Goal: Task Accomplishment & Management: Complete application form

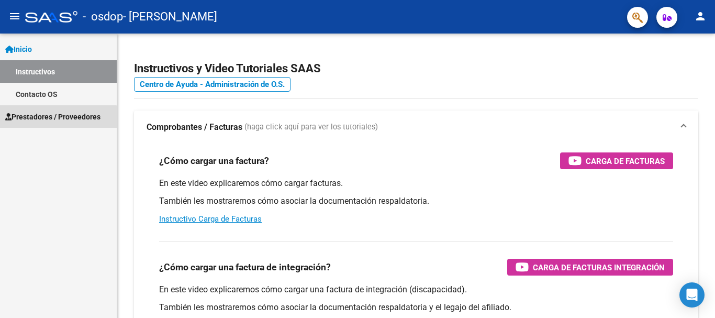
click at [49, 120] on span "Prestadores / Proveedores" at bounding box center [52, 117] width 95 height 12
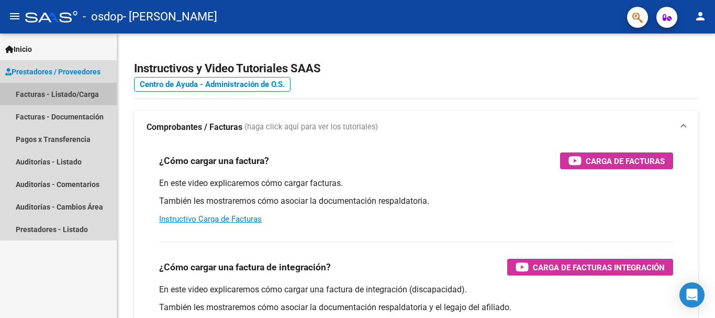
click at [90, 93] on link "Facturas - Listado/Carga" at bounding box center [58, 94] width 117 height 23
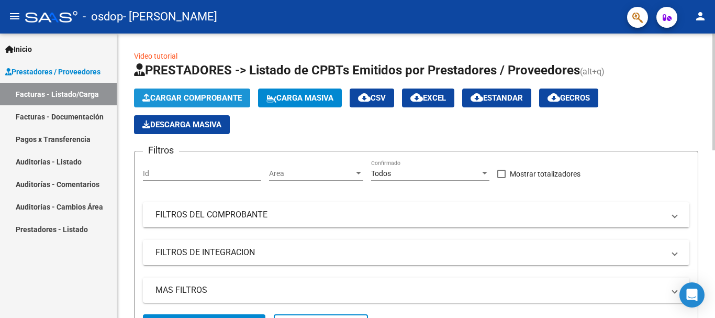
click at [200, 96] on span "Cargar Comprobante" at bounding box center [191, 97] width 99 height 9
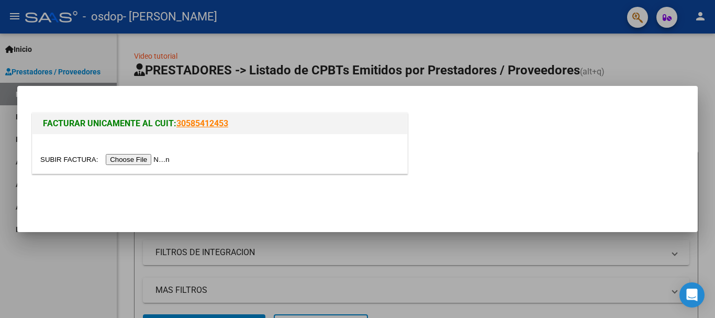
click at [142, 160] on input "file" at bounding box center [106, 159] width 132 height 11
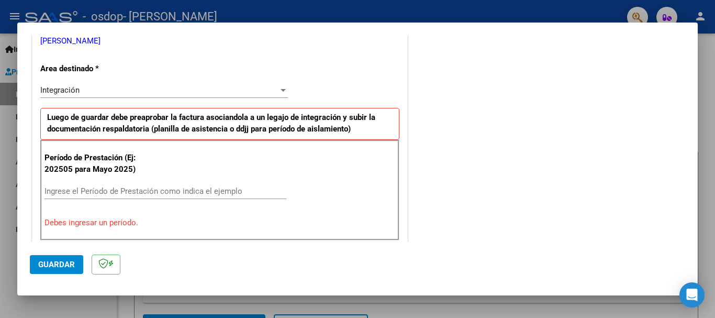
scroll to position [240, 0]
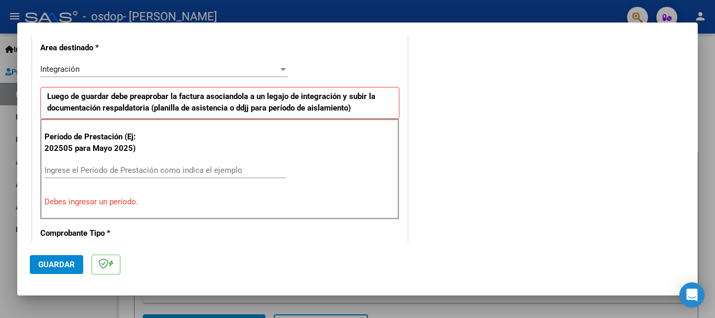
click at [82, 170] on input "Ingrese el Período de Prestación como indica el ejemplo" at bounding box center [165, 169] width 242 height 9
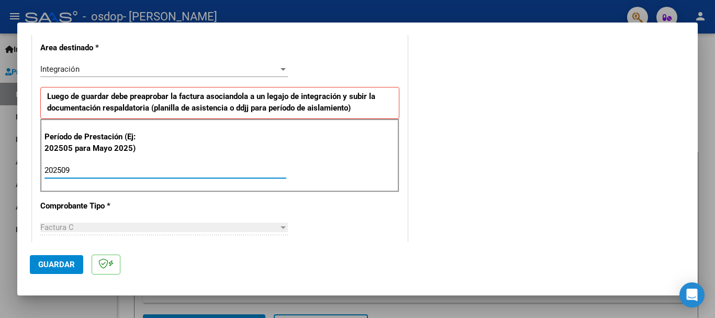
type input "202509"
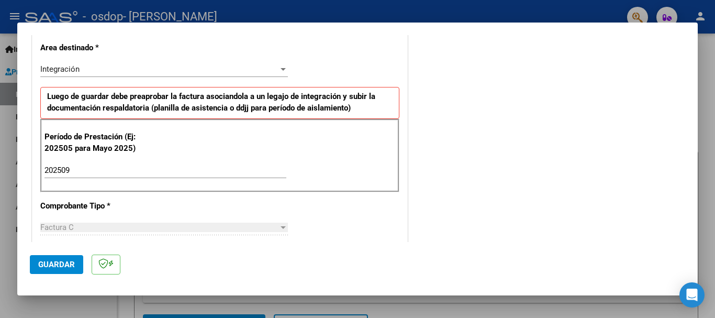
click at [104, 216] on div "CUIT * 27-35129814-1 Ingresar CUIT ANALISIS PRESTADOR [PERSON_NAME] [PERSON_NAM…" at bounding box center [219, 320] width 375 height 788
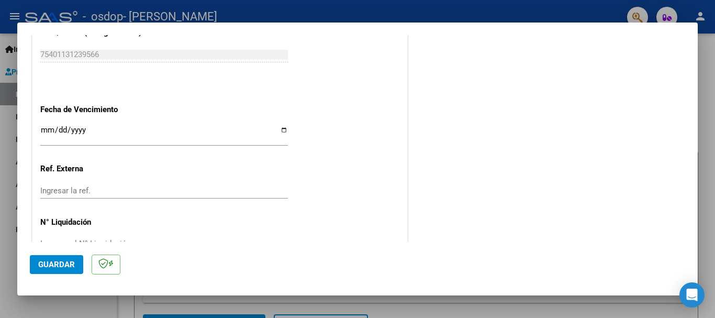
scroll to position [687, 0]
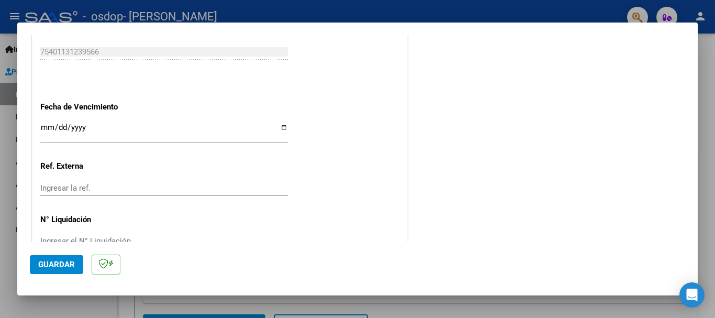
click at [700, 218] on div at bounding box center [357, 159] width 715 height 318
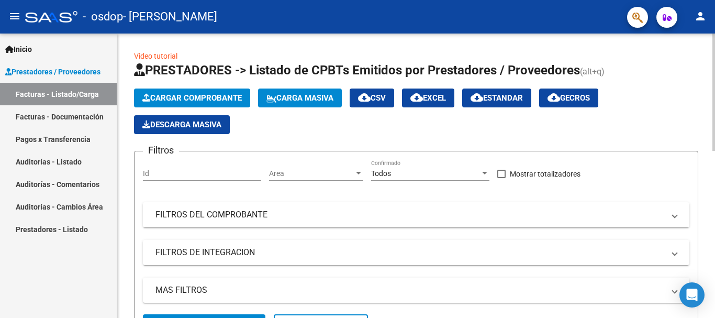
click at [181, 96] on span "Cargar Comprobante" at bounding box center [191, 97] width 99 height 9
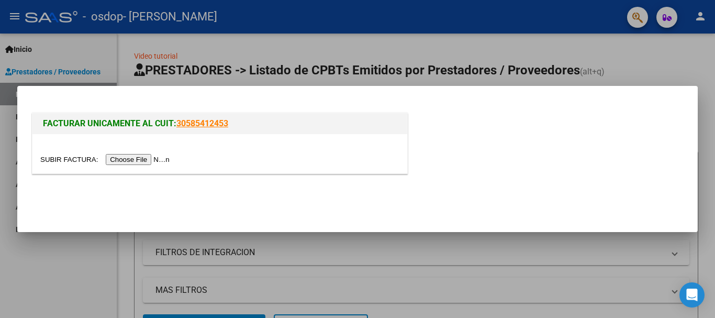
click at [262, 53] on div at bounding box center [357, 159] width 715 height 318
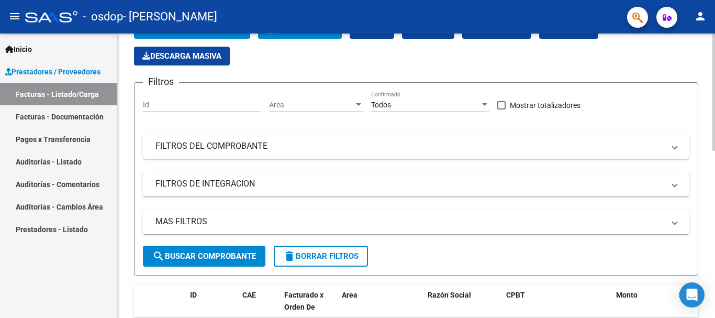
scroll to position [68, 0]
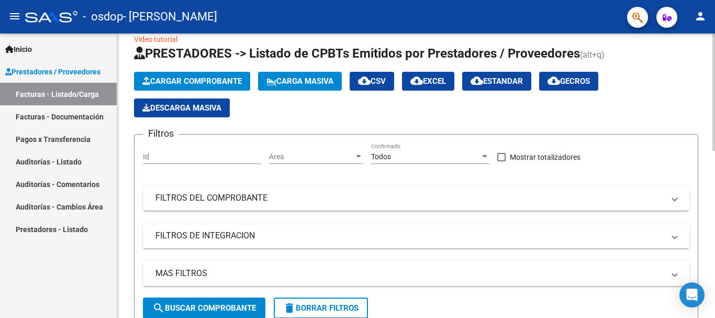
click at [196, 145] on div "Id" at bounding box center [202, 153] width 118 height 21
type input "4"
click at [202, 83] on span "Cargar Comprobante" at bounding box center [191, 80] width 99 height 9
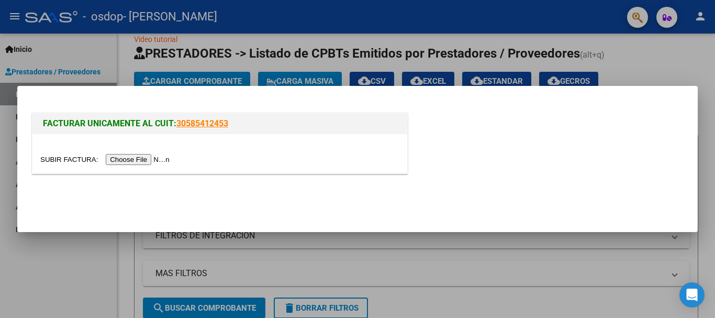
click at [146, 160] on input "file" at bounding box center [106, 159] width 132 height 11
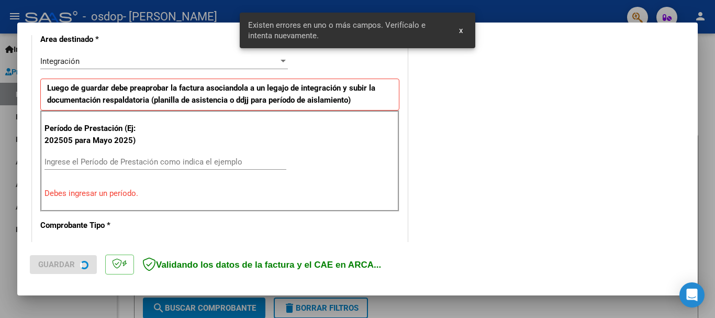
scroll to position [242, 0]
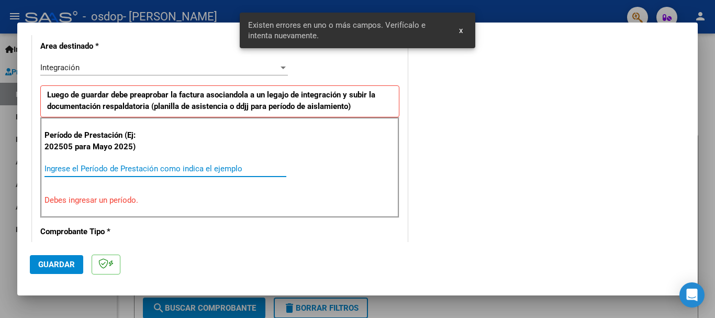
click at [121, 169] on input "Ingrese el Período de Prestación como indica el ejemplo" at bounding box center [165, 168] width 242 height 9
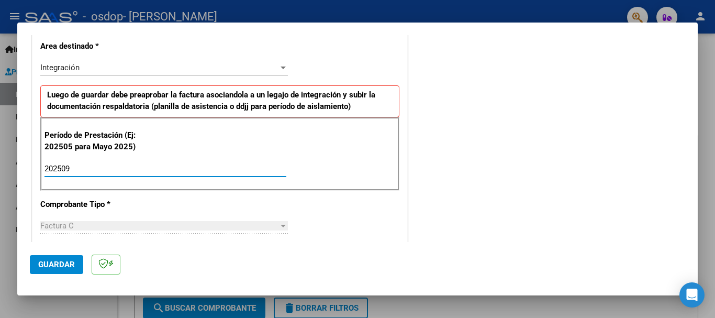
type input "202509"
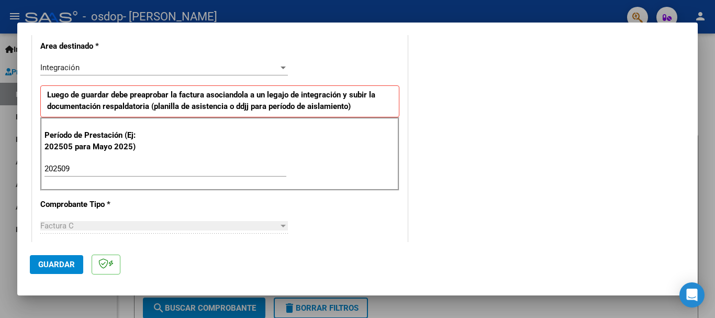
click at [163, 205] on div "CUIT * 27-35129814-1 Ingresar CUIT ANALISIS PRESTADOR [PERSON_NAME] [PERSON_NAM…" at bounding box center [219, 318] width 375 height 788
click at [393, 217] on div "CUIT * 27-35129814-1 Ingresar CUIT ANALISIS PRESTADOR [PERSON_NAME] [PERSON_NAM…" at bounding box center [219, 318] width 375 height 788
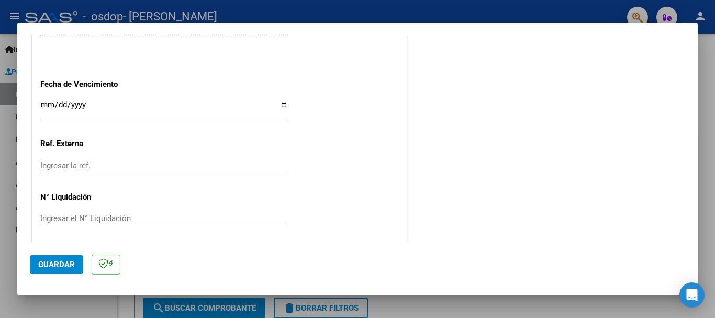
scroll to position [714, 0]
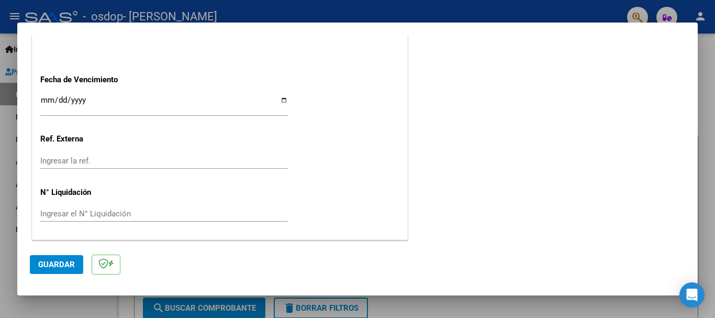
click at [119, 156] on input "Ingresar la ref." at bounding box center [164, 160] width 248 height 9
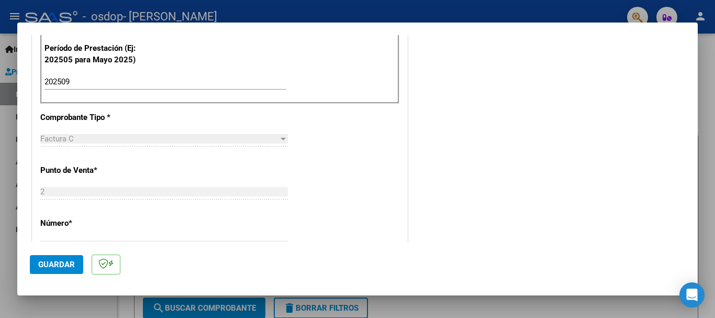
scroll to position [0, 0]
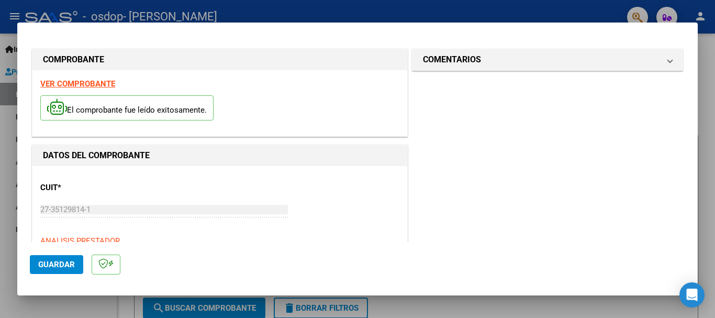
click at [63, 84] on strong "VER COMPROBANTE" at bounding box center [77, 83] width 75 height 9
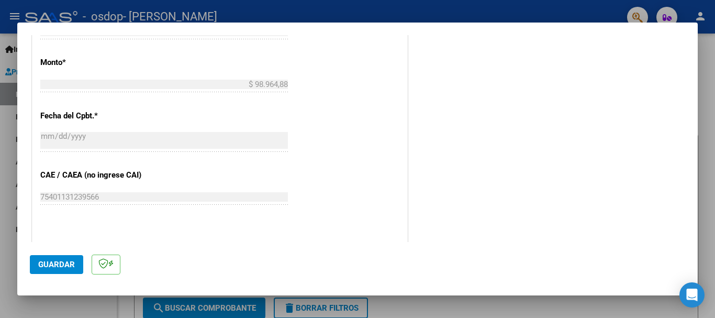
scroll to position [573, 0]
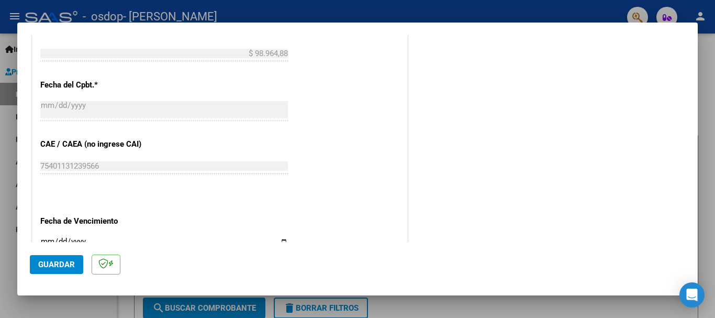
click at [280, 240] on input "Ingresar la fecha" at bounding box center [164, 245] width 248 height 17
type input "[DATE]"
click at [55, 262] on span "Guardar" at bounding box center [56, 264] width 37 height 9
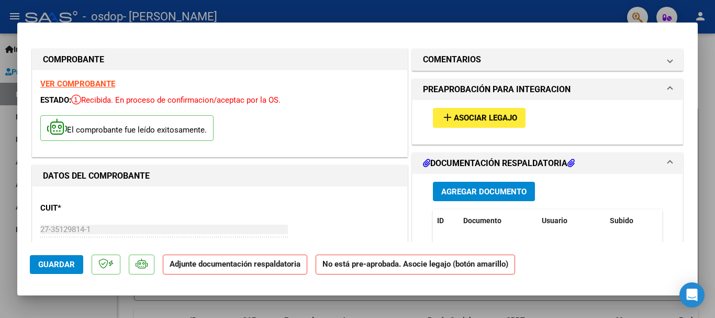
click at [488, 192] on span "Agregar Documento" at bounding box center [483, 191] width 85 height 9
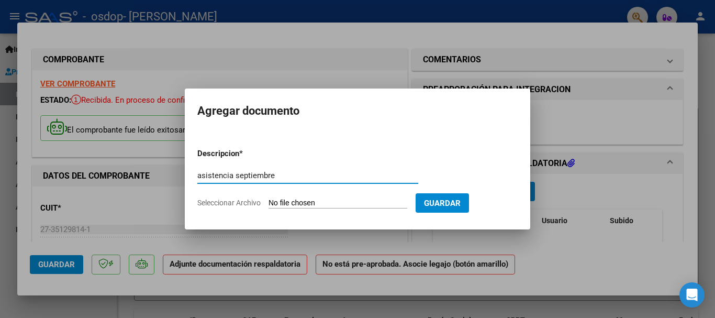
type input "asistencia septiembre"
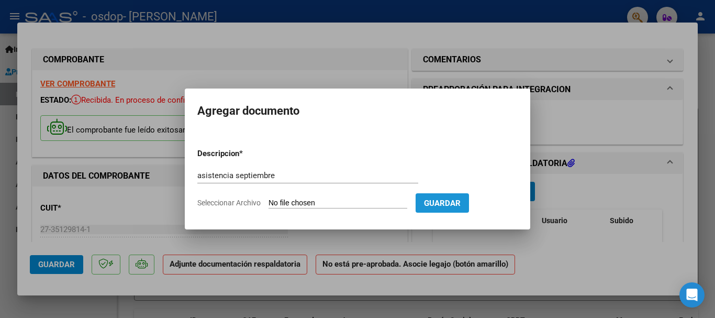
click at [454, 199] on span "Guardar" at bounding box center [442, 202] width 37 height 9
click at [340, 199] on input "Seleccionar Archivo" at bounding box center [337, 203] width 139 height 10
type input "C:\fakepath\asistencia septiembre [PERSON_NAME].pdf"
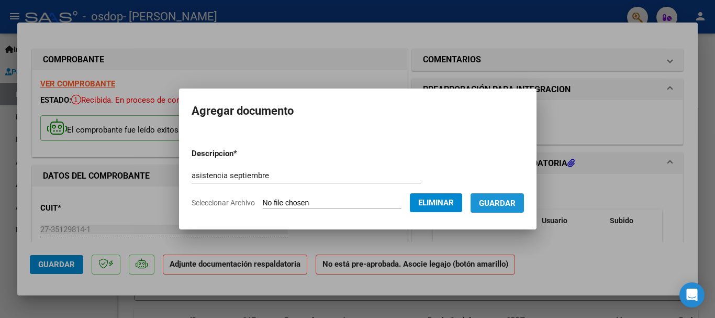
click at [514, 204] on span "Guardar" at bounding box center [497, 202] width 37 height 9
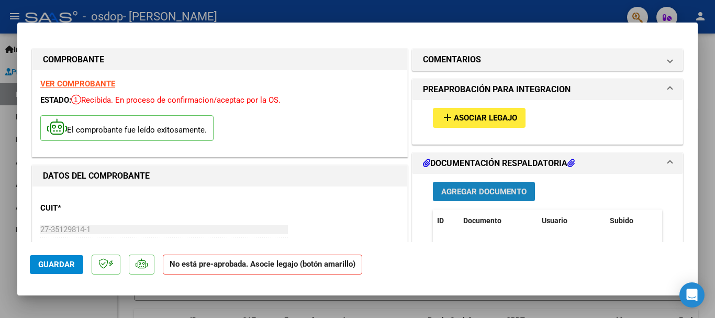
click at [497, 193] on span "Agregar Documento" at bounding box center [483, 191] width 85 height 9
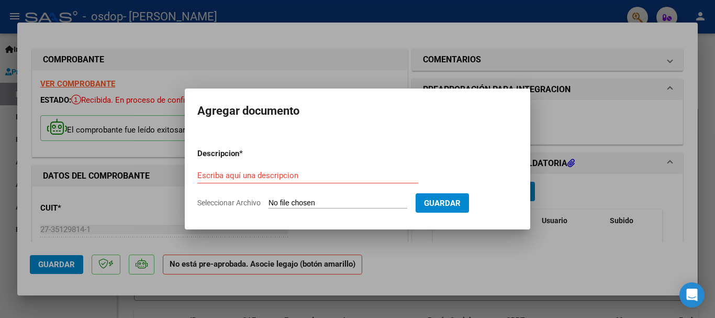
click at [338, 201] on input "Seleccionar Archivo" at bounding box center [337, 203] width 139 height 10
type input "C:\fakepath\inf semestral jd [PERSON_NAME].pdf"
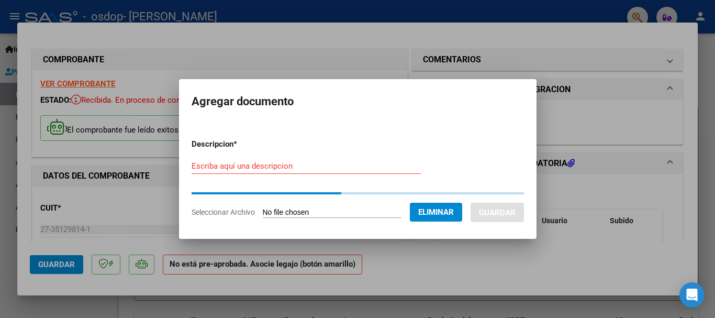
drag, startPoint x: 338, startPoint y: 201, endPoint x: 279, endPoint y: 164, distance: 70.1
click at [279, 164] on div "Escriba aquí una descripcion" at bounding box center [306, 166] width 229 height 16
click at [279, 164] on form "Descripcion * Escriba aquí una descripcion Seleccionar Archivo Eliminar Guardar" at bounding box center [358, 177] width 332 height 95
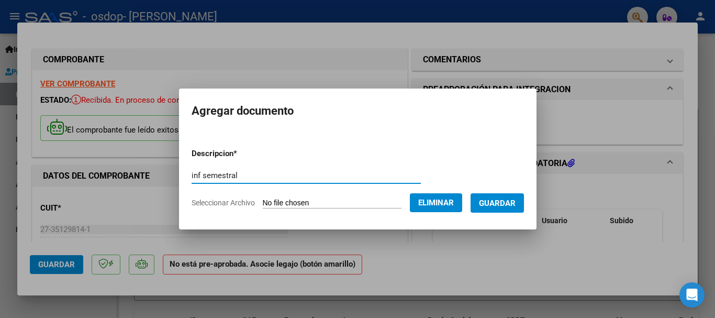
type input "inf semestral"
click at [498, 203] on span "Guardar" at bounding box center [497, 202] width 37 height 9
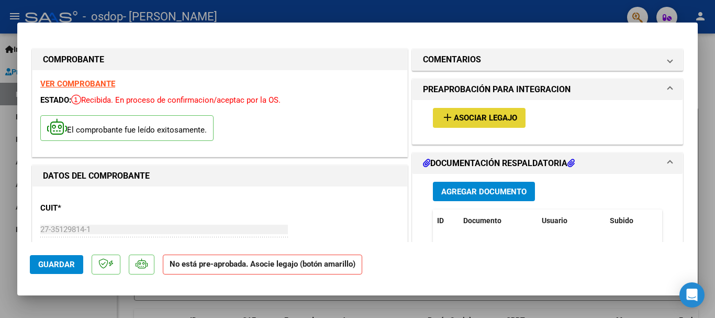
click at [479, 111] on button "add Asociar Legajo" at bounding box center [479, 117] width 93 height 19
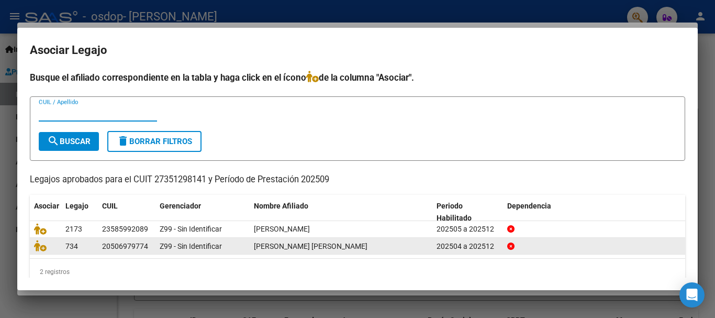
click at [439, 246] on div "202504 a 202512" at bounding box center [467, 246] width 62 height 12
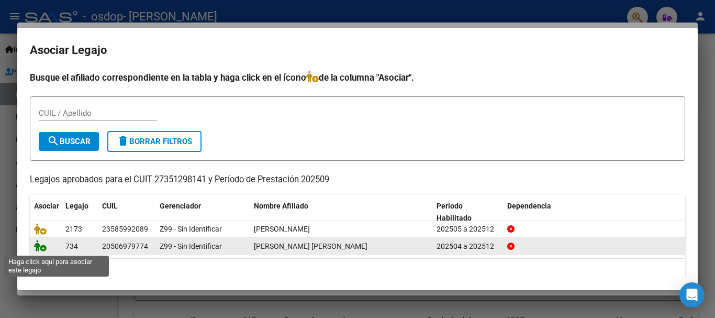
click at [41, 248] on icon at bounding box center [40, 246] width 13 height 12
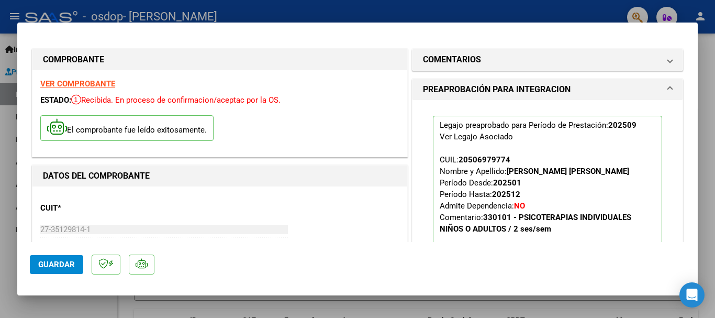
click at [50, 263] on span "Guardar" at bounding box center [56, 264] width 37 height 9
click at [43, 267] on span "Guardar" at bounding box center [56, 264] width 37 height 9
